Goal: Find specific page/section: Find specific page/section

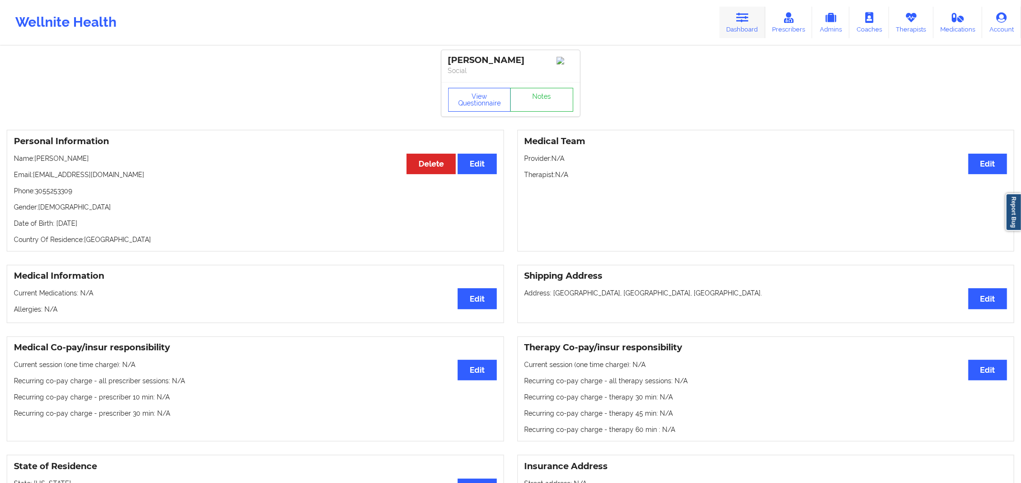
click at [761, 21] on link "Dashboard" at bounding box center [742, 23] width 46 height 32
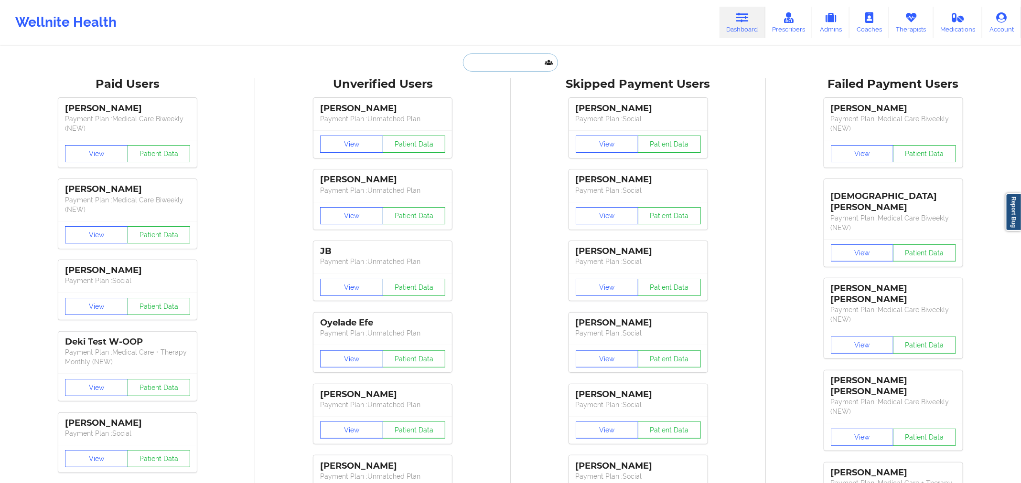
click at [493, 55] on input "text" at bounding box center [510, 63] width 95 height 18
paste input "Albert Amponsah"
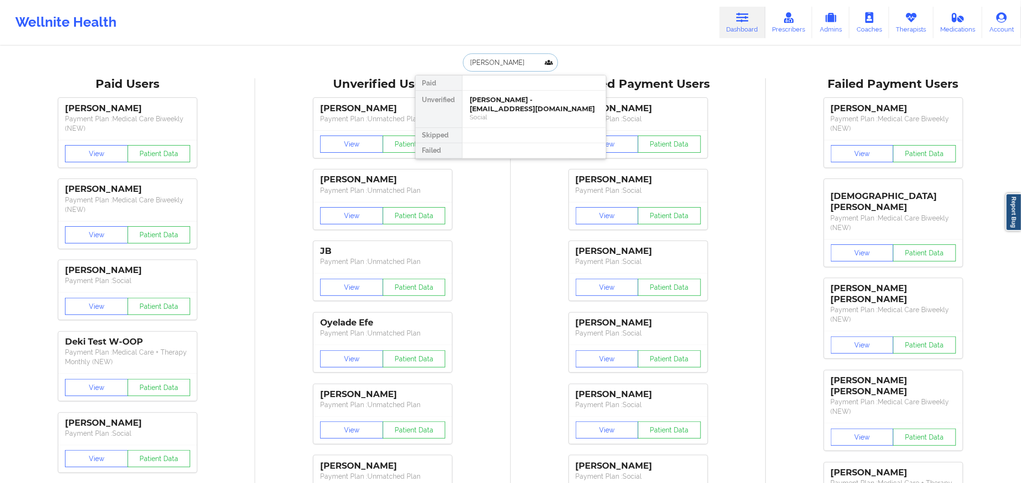
type input "Albert Amponsah"
click at [511, 116] on div "Social" at bounding box center [534, 117] width 128 height 8
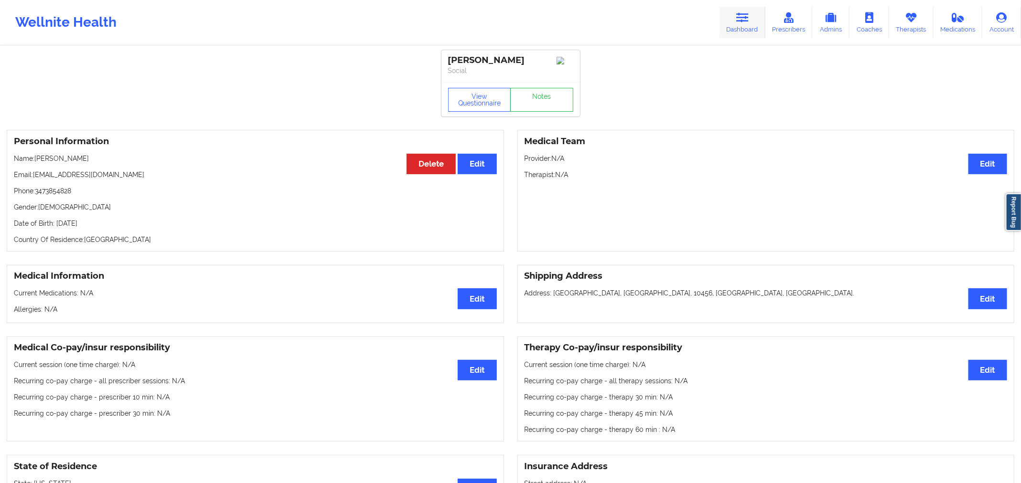
click at [737, 21] on link "Dashboard" at bounding box center [742, 23] width 46 height 32
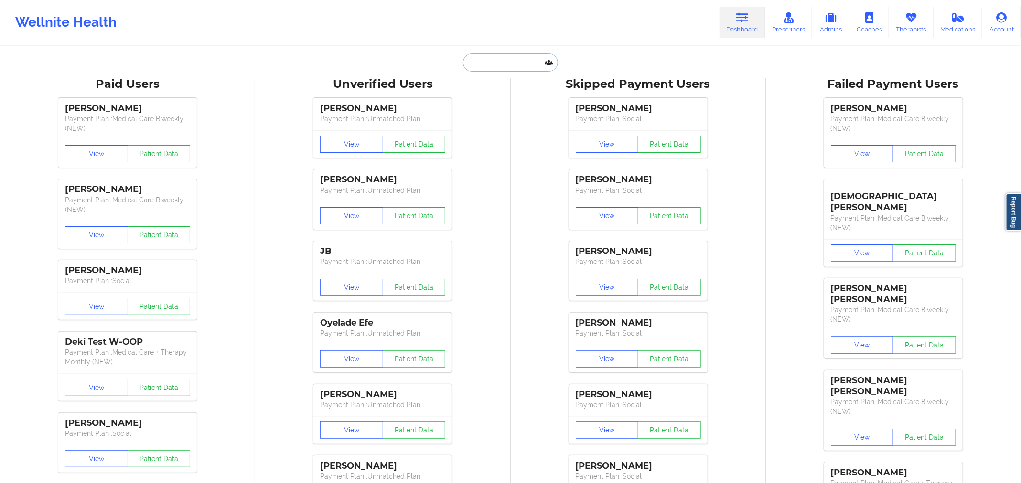
click at [494, 67] on input "text" at bounding box center [510, 63] width 95 height 18
paste input "Hannah Clarke"
click at [490, 64] on input "Hannah Clarke" at bounding box center [510, 63] width 95 height 18
click at [473, 63] on input "Hanna Clarke" at bounding box center [510, 63] width 95 height 18
click at [469, 63] on input "Hanna Clarke" at bounding box center [510, 63] width 95 height 18
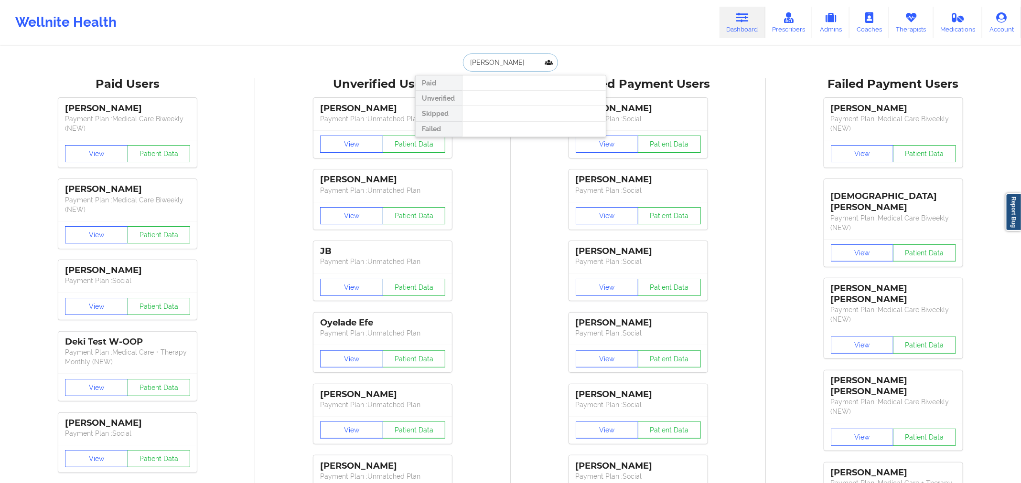
click at [524, 61] on input "Hanna Clarke" at bounding box center [510, 63] width 95 height 18
paste input "thehannahclarke07@gmail.com"
type input "thehannahclarke07@gmail.com"
click at [487, 106] on div "Hannah Clarke - thehannahclarke07@gmail.com" at bounding box center [534, 105] width 128 height 18
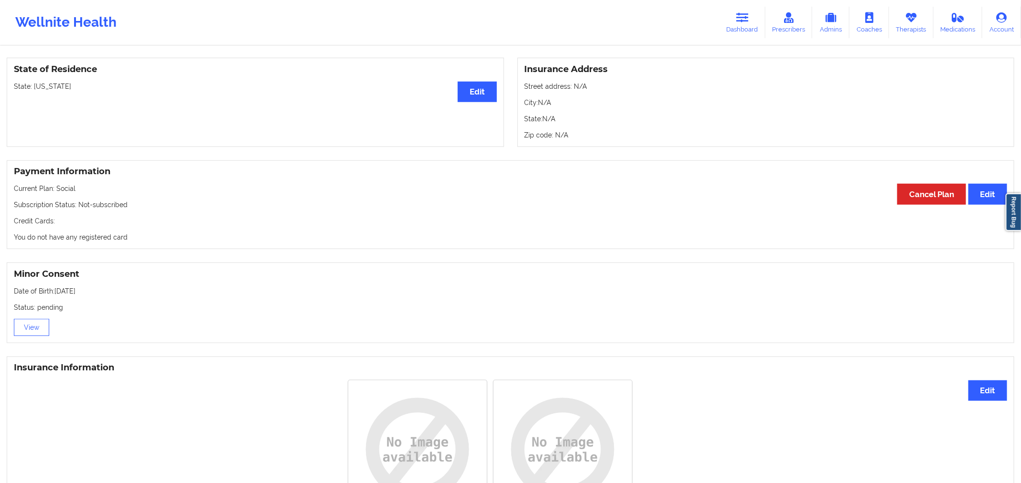
scroll to position [401, 0]
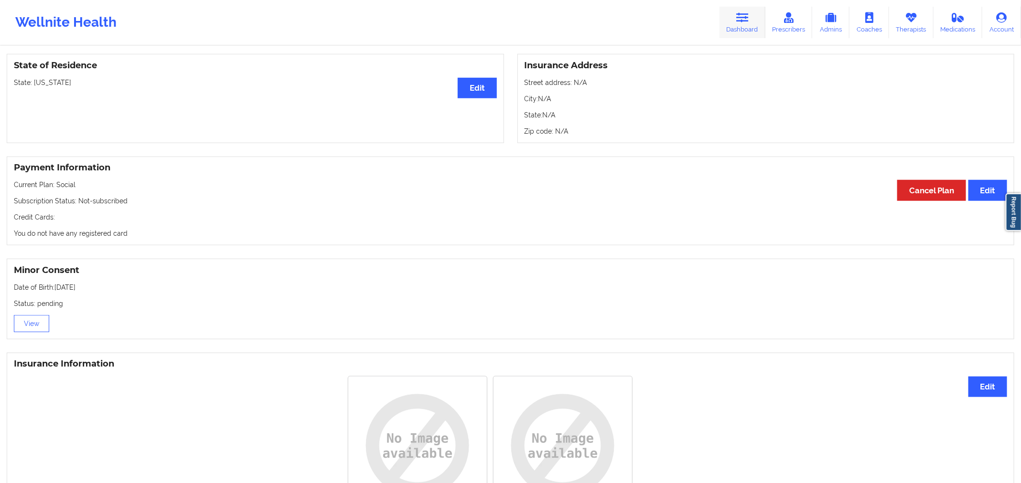
click at [754, 16] on link "Dashboard" at bounding box center [742, 23] width 46 height 32
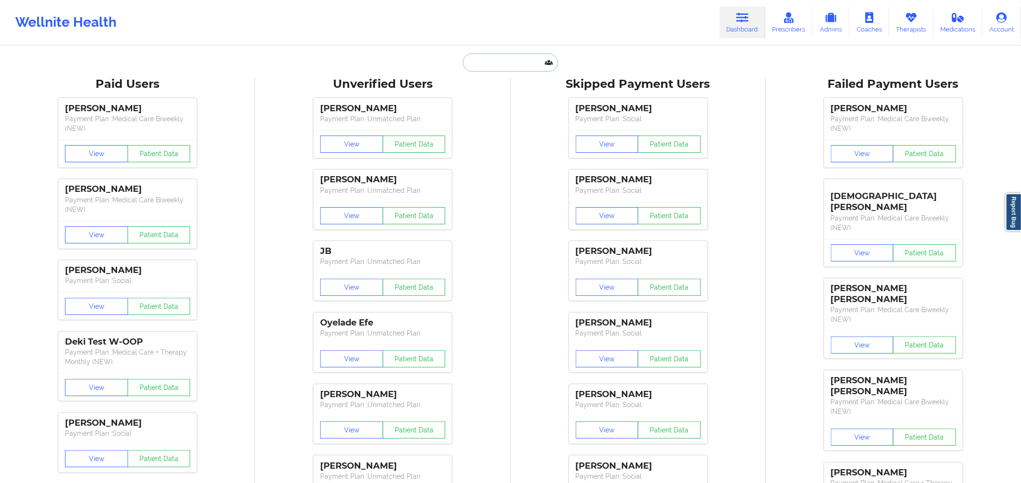
click at [520, 56] on input "text" at bounding box center [510, 63] width 95 height 18
paste input "Woodward Waesche"
type input "Woodward Waesche"
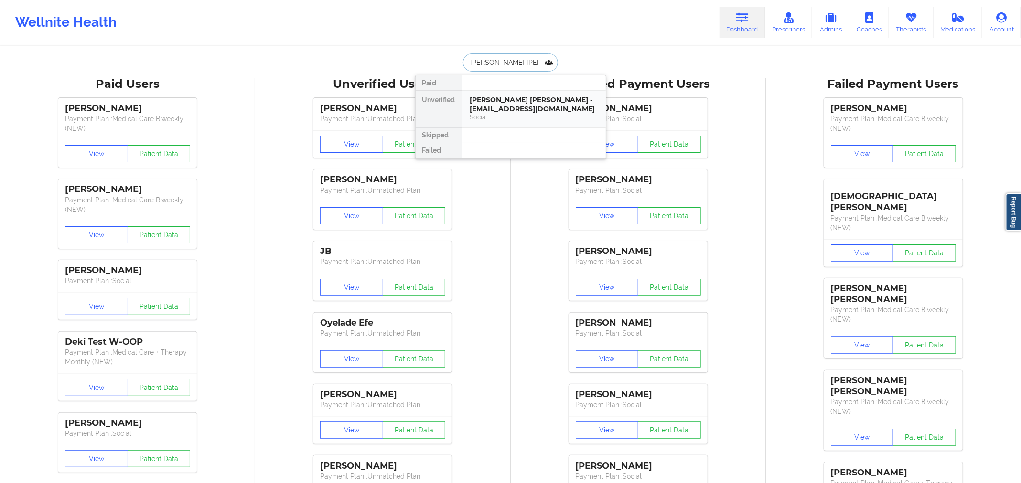
click at [519, 98] on div "Woodward Waesche - waeschew@gmail.com" at bounding box center [534, 105] width 128 height 18
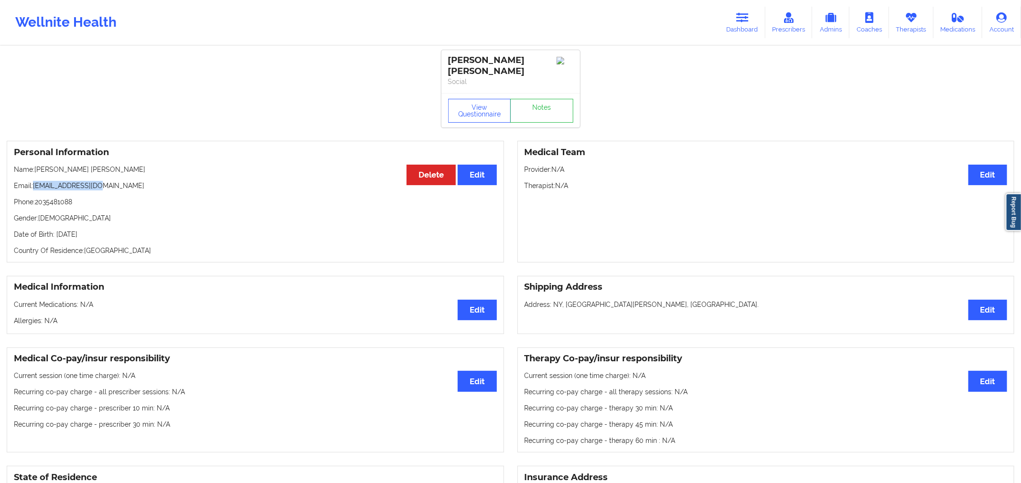
drag, startPoint x: 114, startPoint y: 177, endPoint x: 32, endPoint y: 177, distance: 81.7
click at [32, 181] on p "Email: waeschew@gmail.com" at bounding box center [255, 186] width 483 height 10
click at [748, 19] on icon at bounding box center [742, 17] width 12 height 11
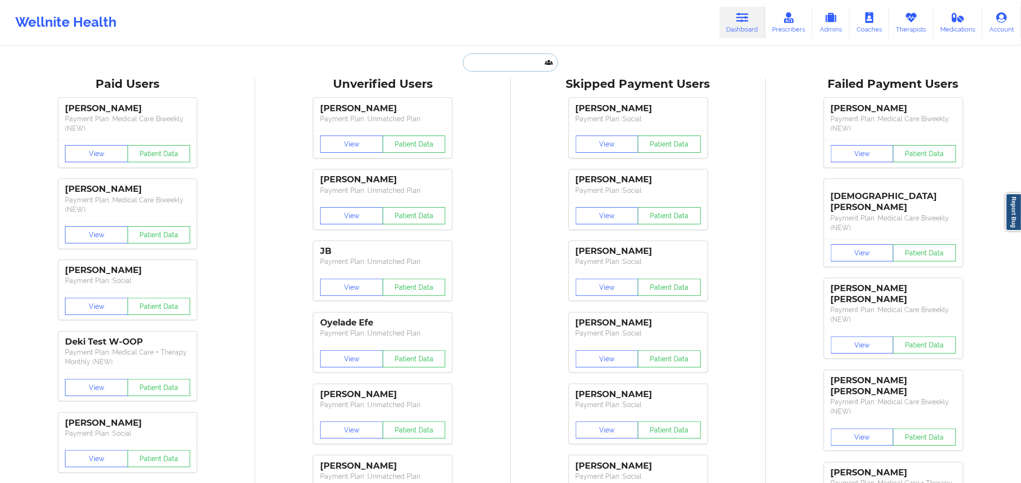
click at [476, 60] on input "text" at bounding box center [510, 63] width 95 height 18
paste input "RILEY MARCUS"
type input "RILEY MARCUS"
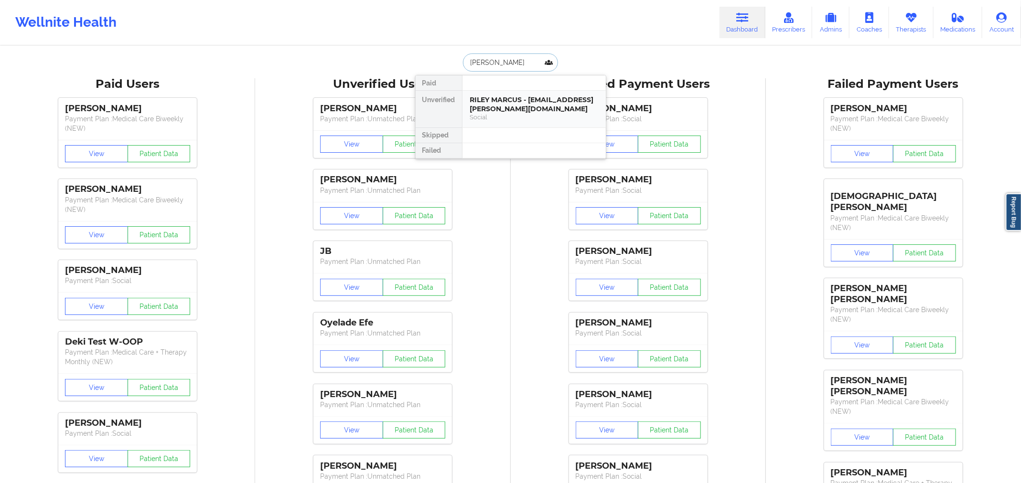
click at [462, 100] on div "RILEY MARCUS - robyn.marcus@palmbeachschools.org Social" at bounding box center [533, 109] width 143 height 37
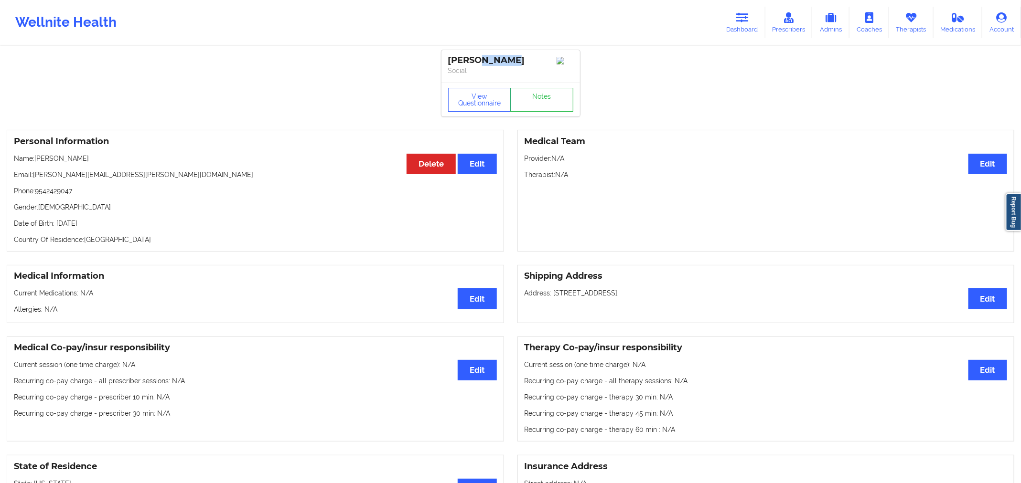
drag, startPoint x: 523, startPoint y: 57, endPoint x: 494, endPoint y: 43, distance: 32.3
click at [475, 57] on div "RILEY MARCUS" at bounding box center [510, 60] width 125 height 11
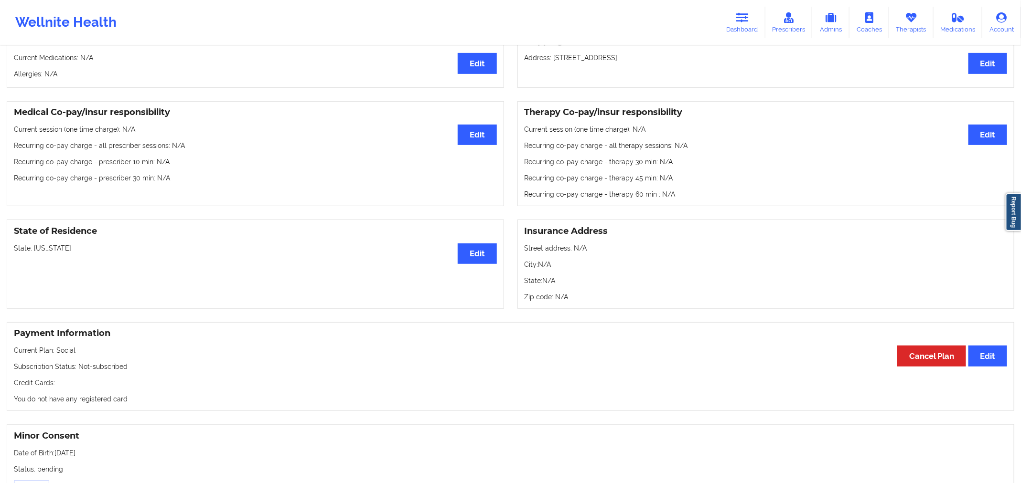
scroll to position [248, 0]
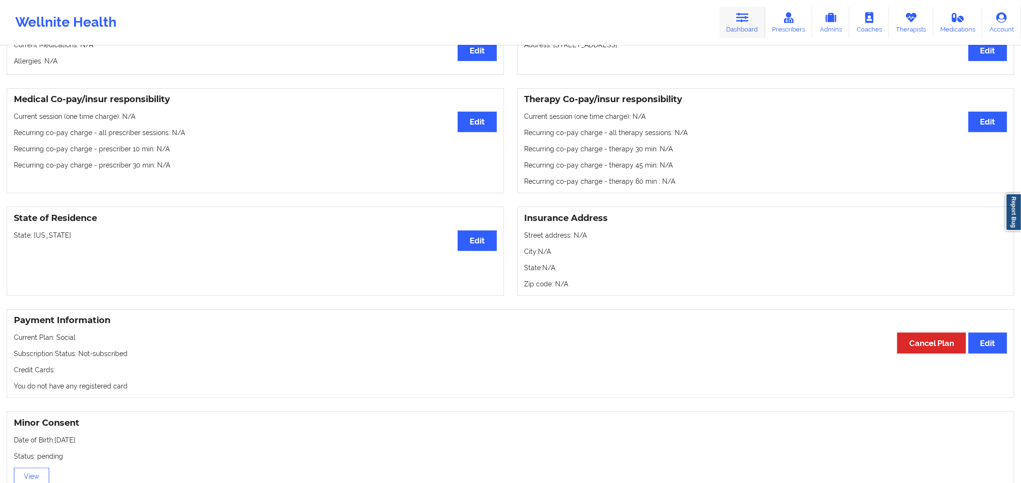
click at [723, 20] on link "Dashboard" at bounding box center [742, 23] width 46 height 32
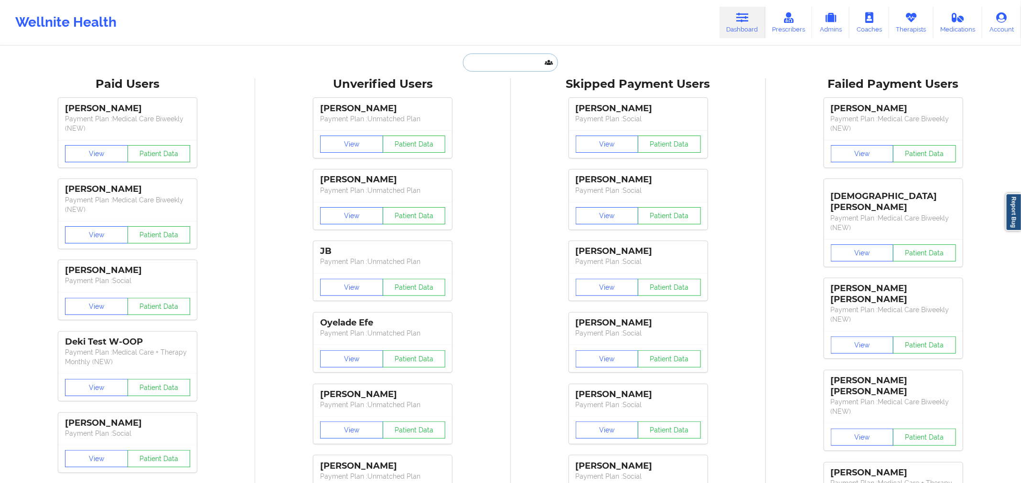
click at [510, 66] on input "text" at bounding box center [510, 63] width 95 height 18
paste input "Joy Smith"
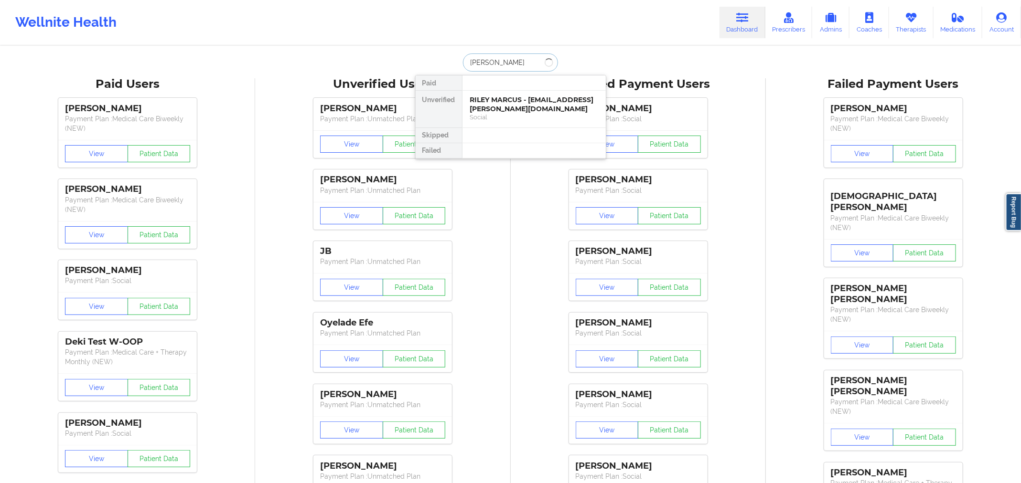
type input "Joy Smith"
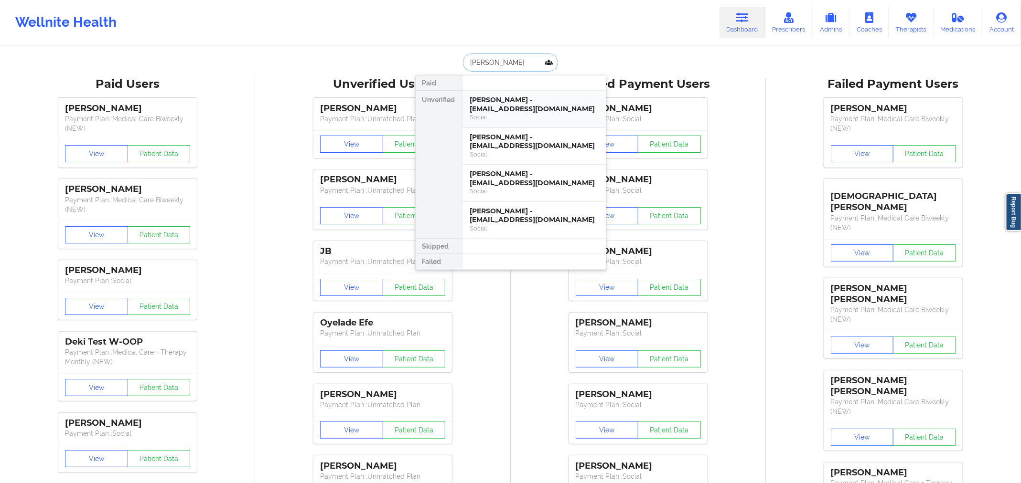
click at [572, 100] on div "Joy Smith - djljsmith4@gmail.com" at bounding box center [534, 105] width 128 height 18
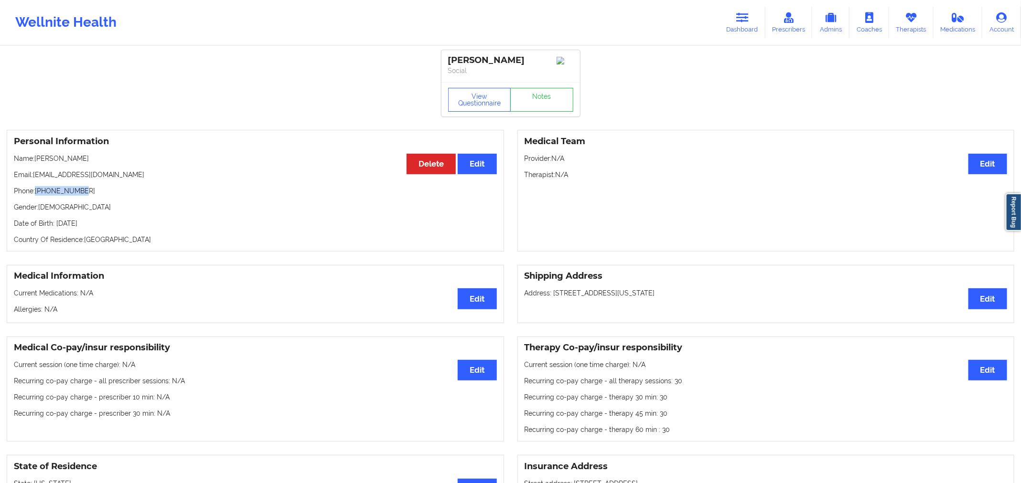
drag, startPoint x: 89, startPoint y: 194, endPoint x: 38, endPoint y: 193, distance: 50.6
click at [38, 193] on p "Phone: +19185108594" at bounding box center [255, 191] width 483 height 10
copy p "19185108594"
click at [741, 12] on icon at bounding box center [742, 17] width 12 height 11
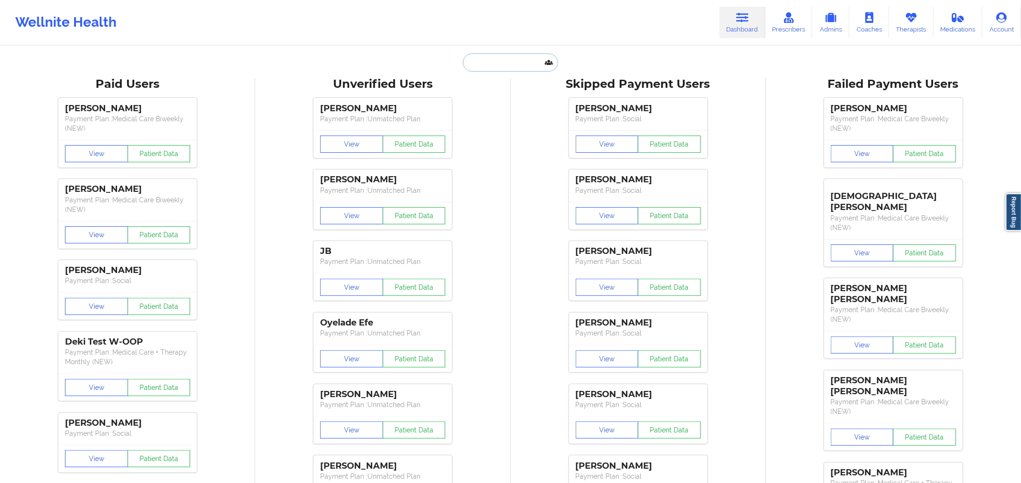
click at [498, 64] on input "text" at bounding box center [510, 63] width 95 height 18
paste input "Djljsmith4@att.net"
type input "Djljsmith4@att.net"
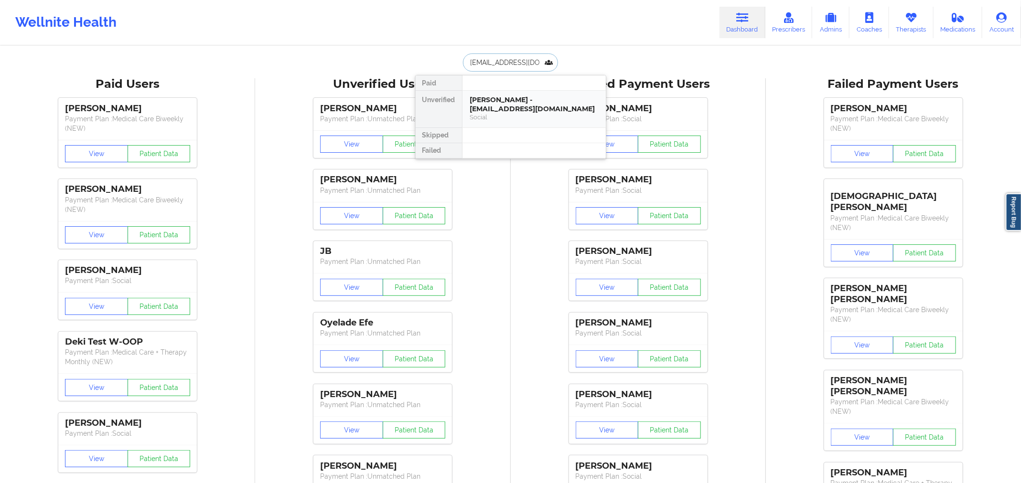
click at [504, 113] on div "Social" at bounding box center [534, 117] width 128 height 8
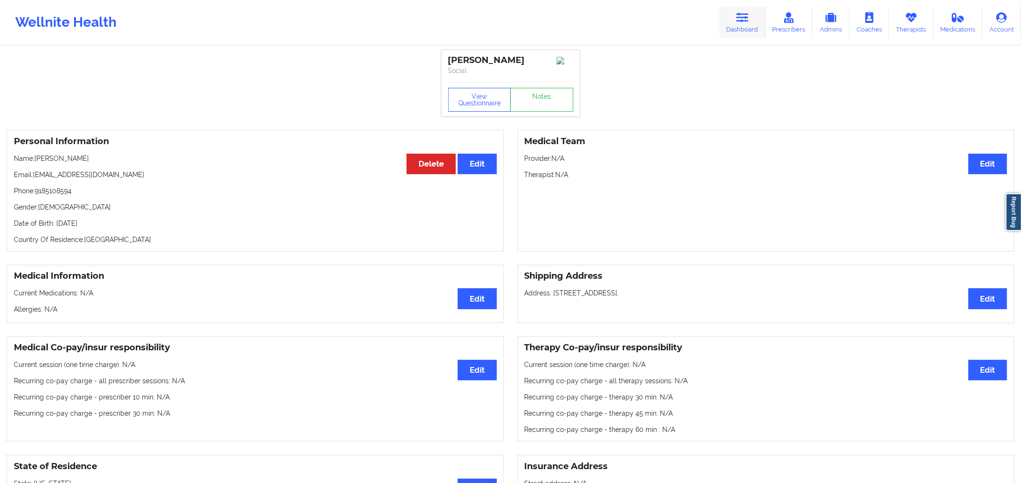
click at [747, 20] on icon at bounding box center [742, 17] width 12 height 11
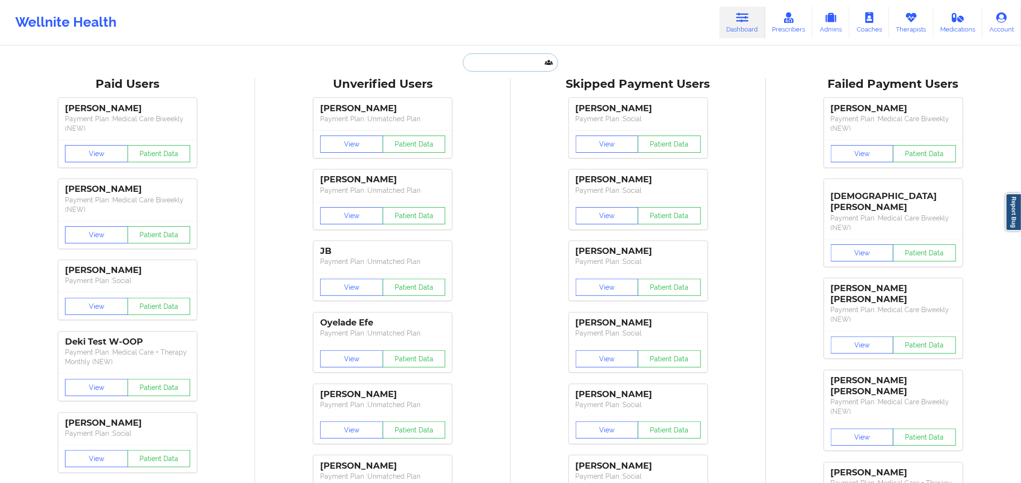
click at [523, 56] on input "text" at bounding box center [510, 63] width 95 height 18
paste input "Rachel Bostic"
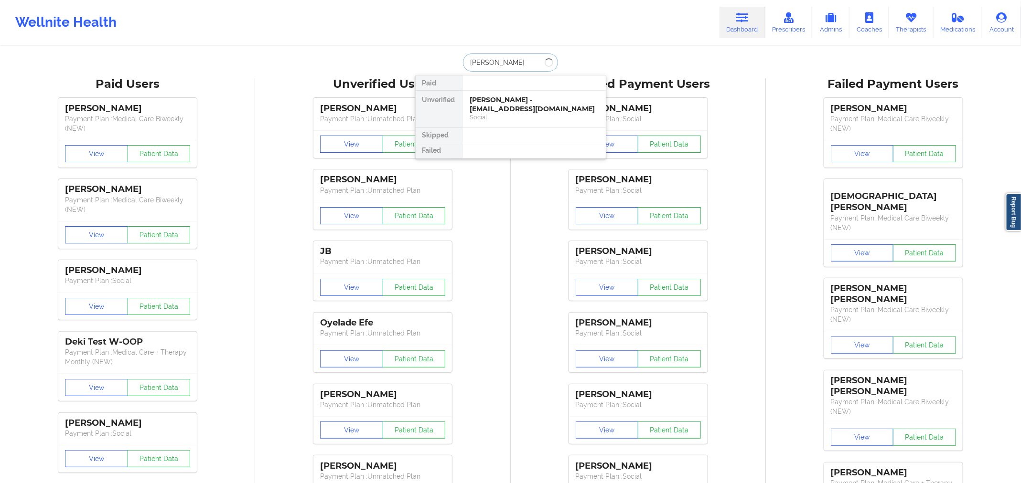
type input "Rachel Bostic"
click at [503, 104] on div "Rachel Bostic - rtsandy2012@gmail.com" at bounding box center [534, 105] width 128 height 18
